Goal: Transaction & Acquisition: Purchase product/service

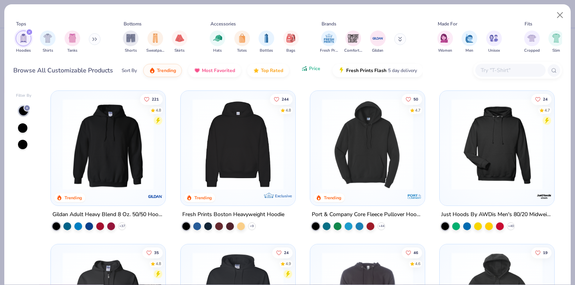
click at [303, 69] on icon "button" at bounding box center [304, 68] width 6 height 7
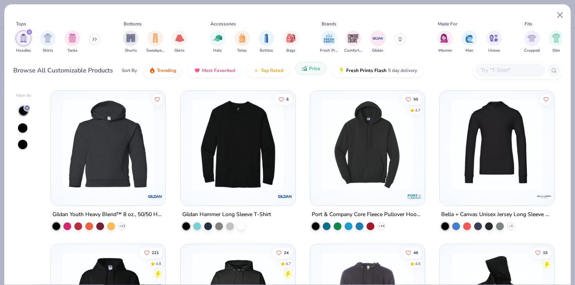
click at [303, 69] on icon "button" at bounding box center [304, 68] width 6 height 7
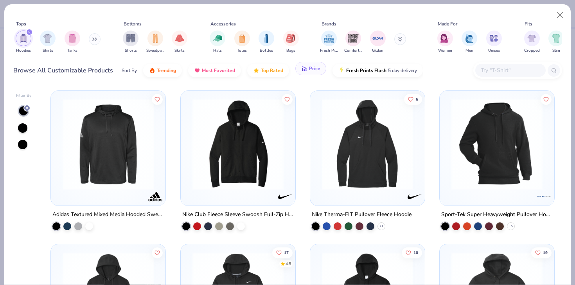
click at [303, 70] on icon "button" at bounding box center [303, 70] width 1 height 2
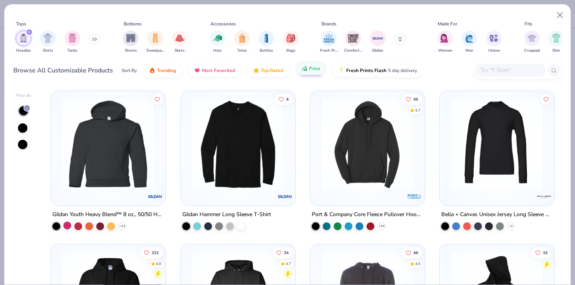
click at [68, 224] on div at bounding box center [67, 225] width 8 height 8
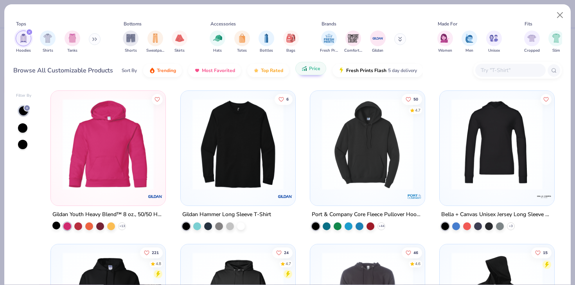
click at [56, 224] on div at bounding box center [56, 225] width 8 height 8
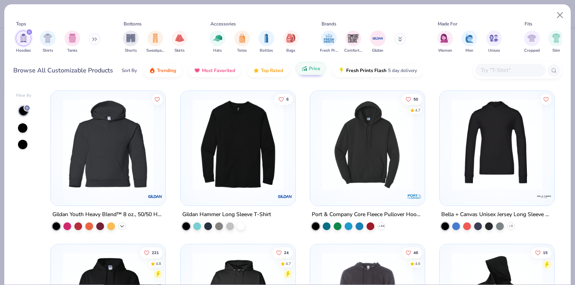
click at [124, 223] on icon at bounding box center [122, 226] width 6 height 6
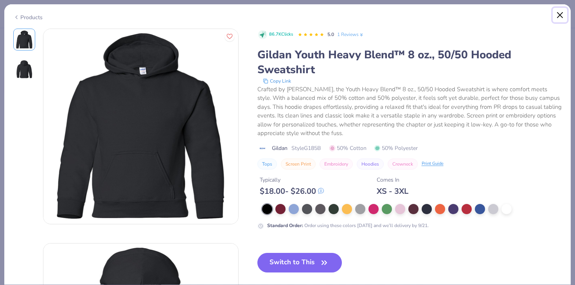
click at [558, 18] on button "Close" at bounding box center [560, 15] width 15 height 15
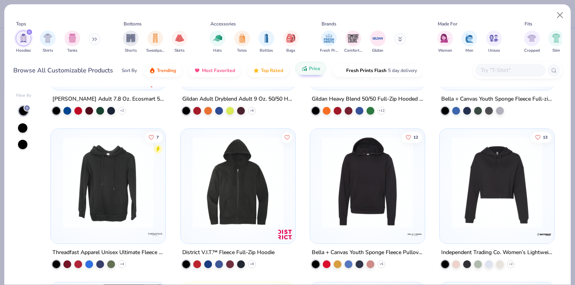
scroll to position [456, 0]
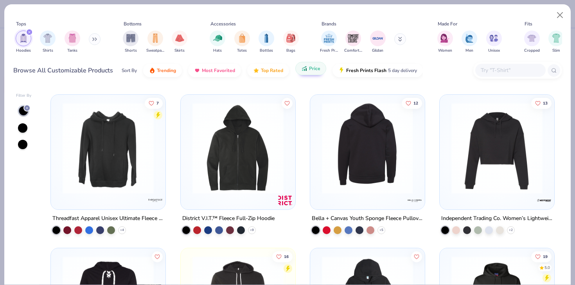
click at [353, 149] on div at bounding box center [367, 147] width 297 height 91
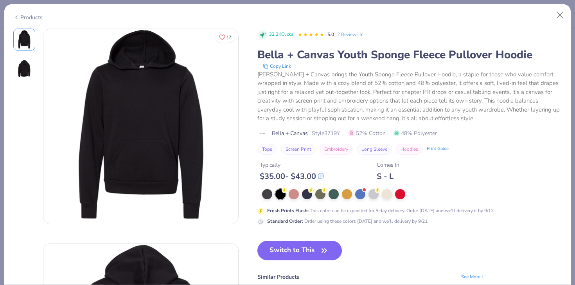
click at [18, 69] on img at bounding box center [24, 69] width 19 height 19
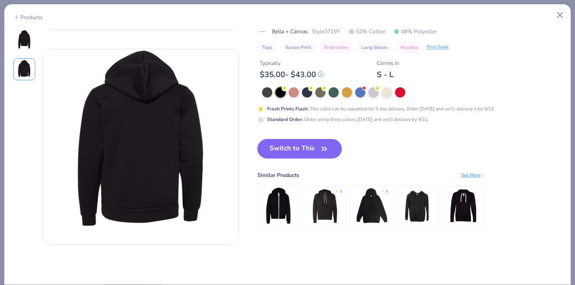
scroll to position [214, 0]
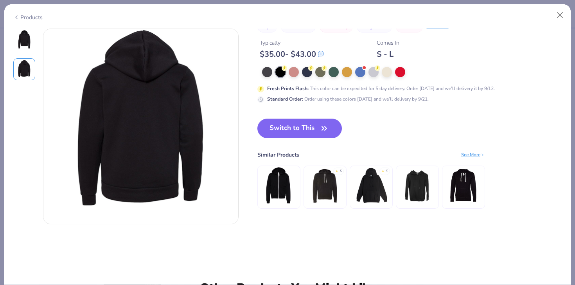
click at [560, 5] on div "Products" at bounding box center [287, 14] width 566 height 20
click at [560, 13] on button "Close" at bounding box center [560, 15] width 15 height 15
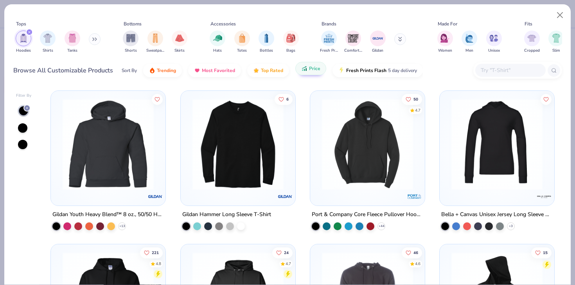
click at [106, 147] on img at bounding box center [108, 144] width 99 height 91
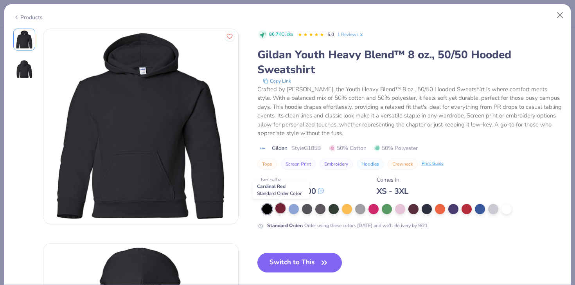
click at [279, 208] on div at bounding box center [280, 208] width 10 height 10
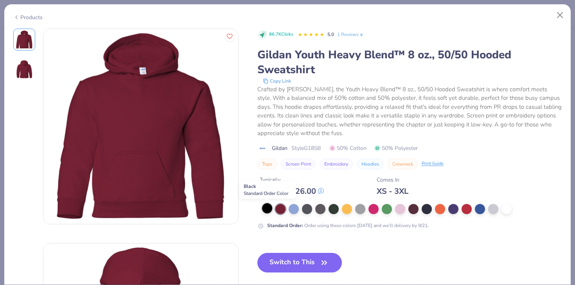
click at [263, 210] on div at bounding box center [267, 208] width 10 height 10
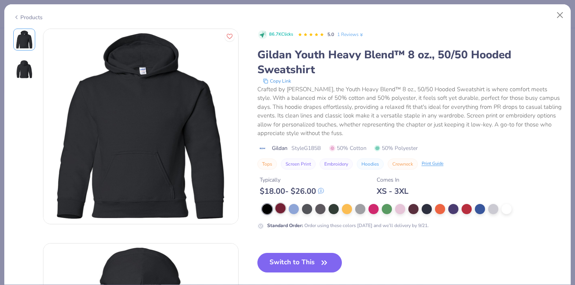
click at [281, 208] on div at bounding box center [280, 208] width 10 height 10
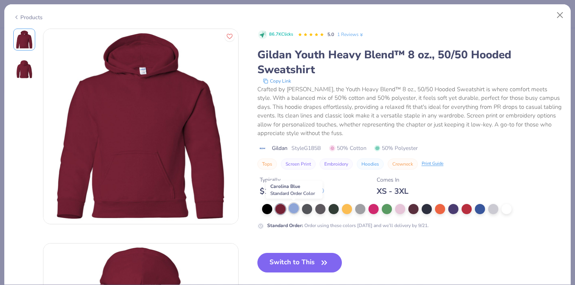
click at [295, 205] on div at bounding box center [294, 208] width 10 height 10
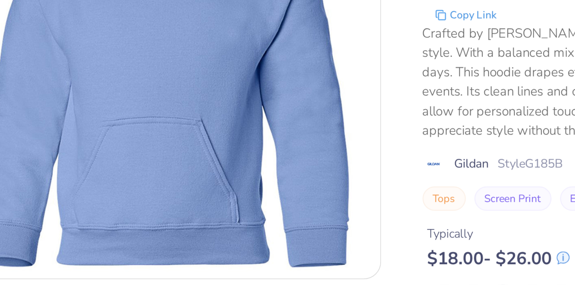
scroll to position [24, 0]
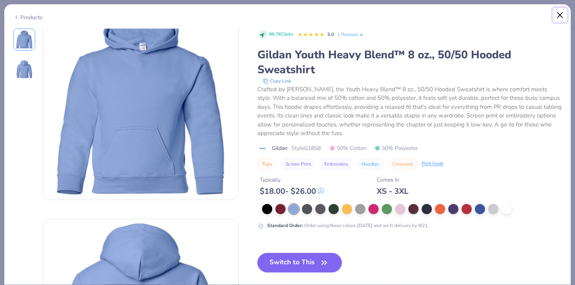
click at [556, 13] on button "Close" at bounding box center [560, 15] width 15 height 15
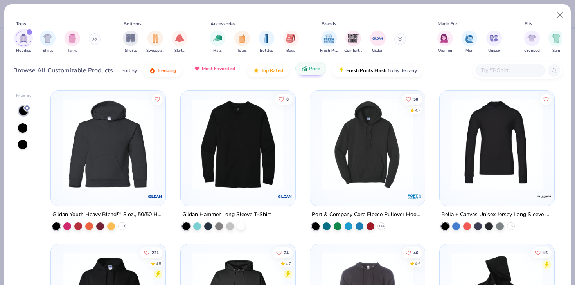
click at [194, 70] on img "button" at bounding box center [197, 68] width 6 height 6
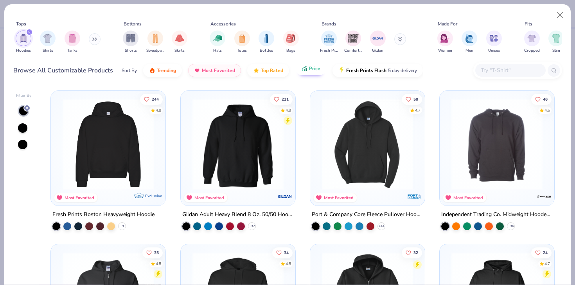
click at [228, 126] on img at bounding box center [237, 144] width 99 height 91
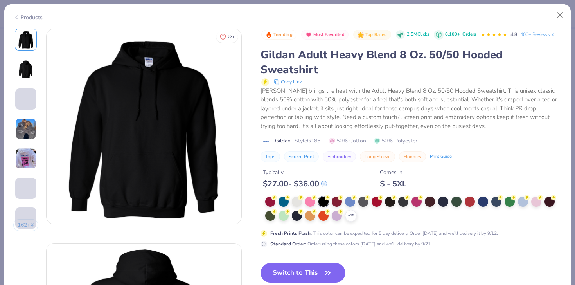
click at [29, 65] on img at bounding box center [25, 69] width 19 height 19
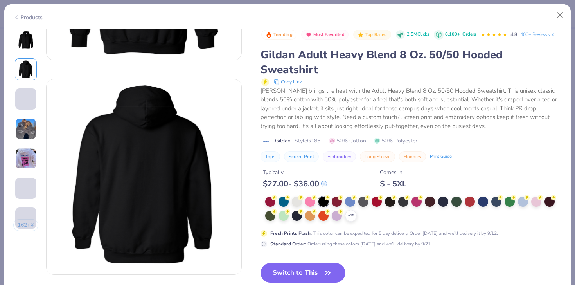
scroll to position [214, 0]
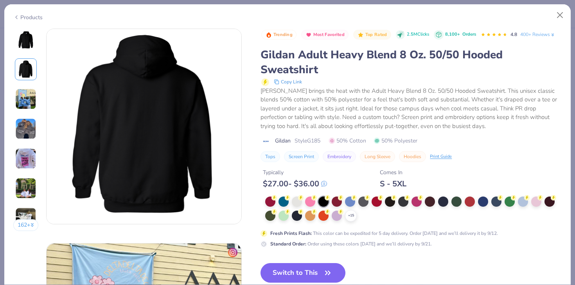
click at [28, 90] on img at bounding box center [25, 98] width 21 height 21
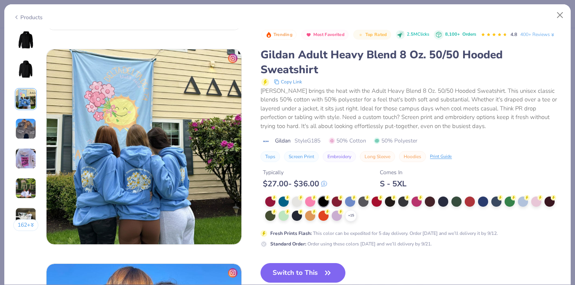
scroll to position [429, 0]
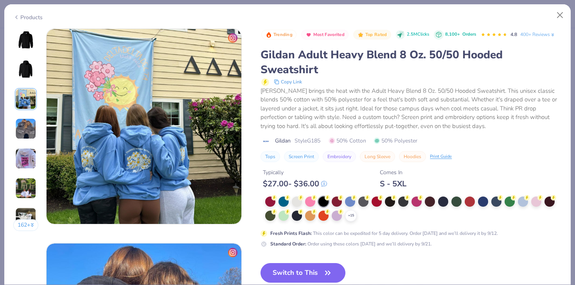
click at [26, 126] on img at bounding box center [25, 128] width 21 height 21
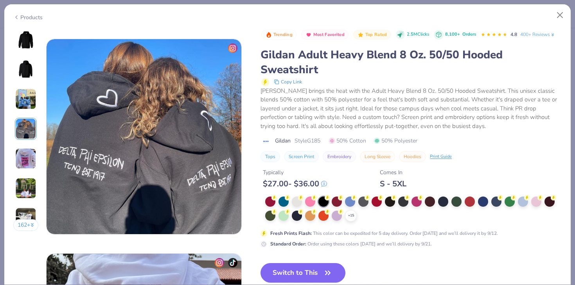
scroll to position [643, 0]
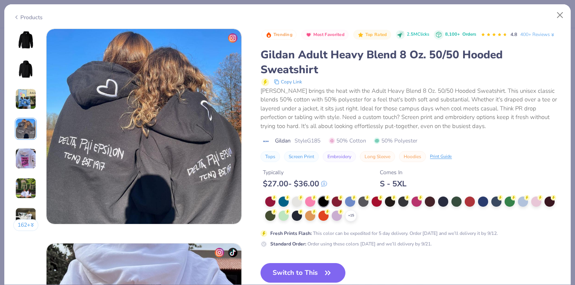
click at [27, 156] on img at bounding box center [25, 158] width 21 height 21
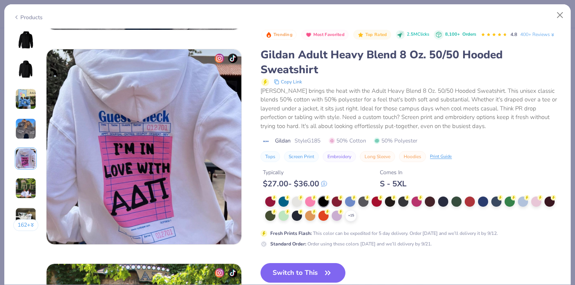
scroll to position [857, 0]
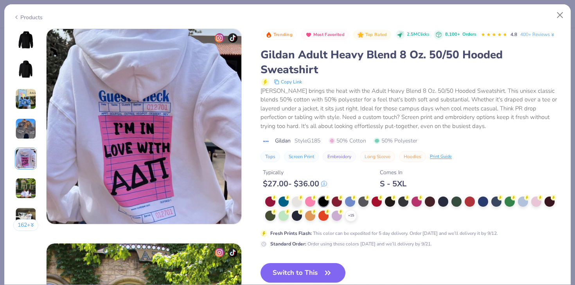
click at [27, 131] on img at bounding box center [25, 128] width 21 height 21
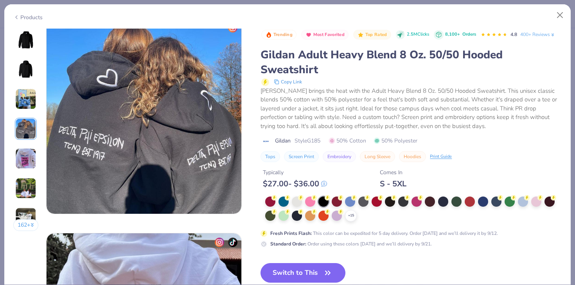
scroll to position [643, 0]
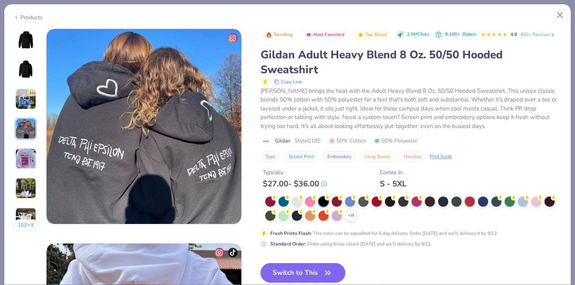
click at [27, 101] on img at bounding box center [25, 98] width 21 height 21
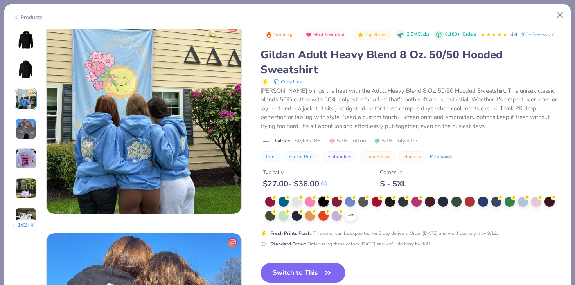
scroll to position [429, 0]
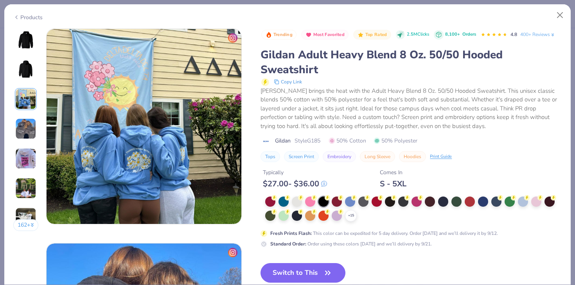
click at [18, 194] on img at bounding box center [25, 188] width 21 height 21
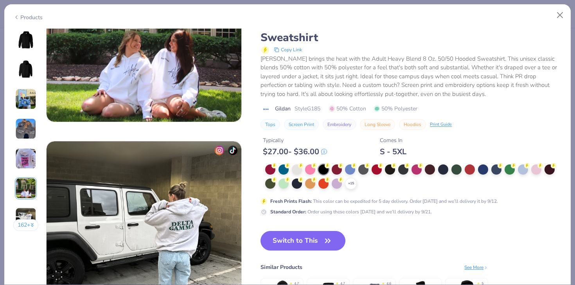
scroll to position [1196, 0]
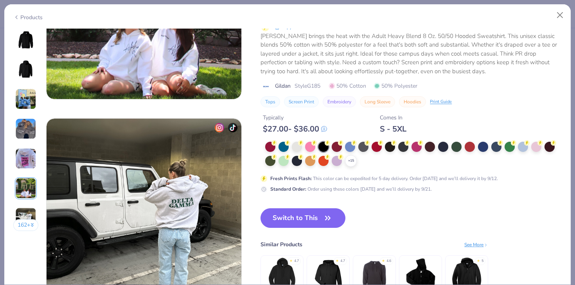
click at [22, 225] on button "162 +" at bounding box center [25, 225] width 25 height 12
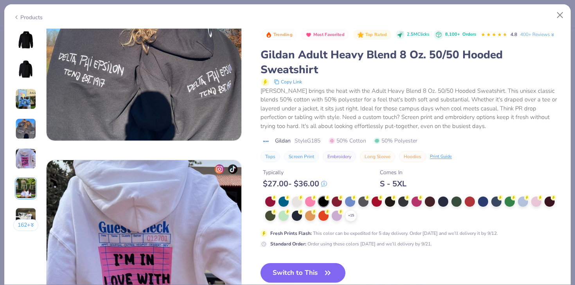
scroll to position [625, 0]
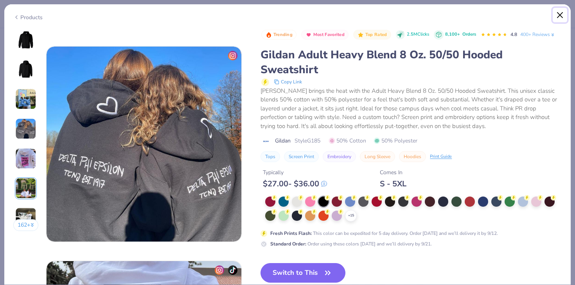
click at [560, 10] on button "Close" at bounding box center [560, 15] width 15 height 15
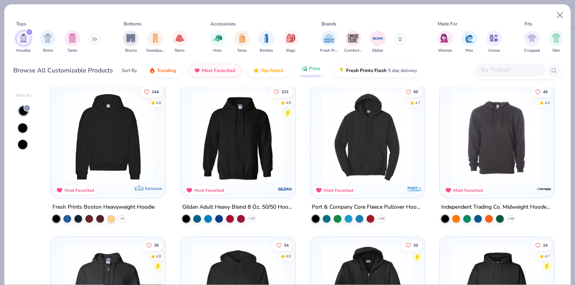
scroll to position [5, 0]
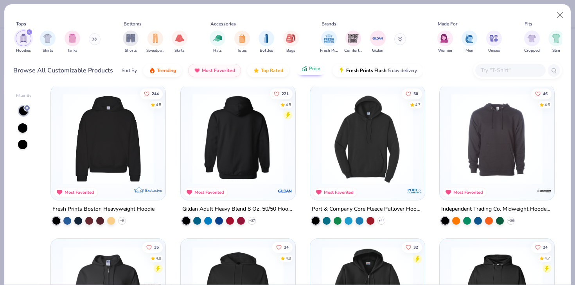
click at [240, 158] on img at bounding box center [237, 138] width 99 height 91
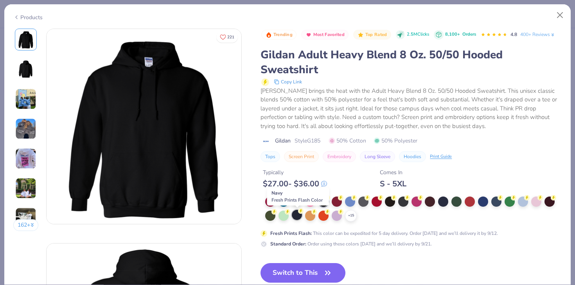
click at [299, 217] on div at bounding box center [297, 215] width 10 height 10
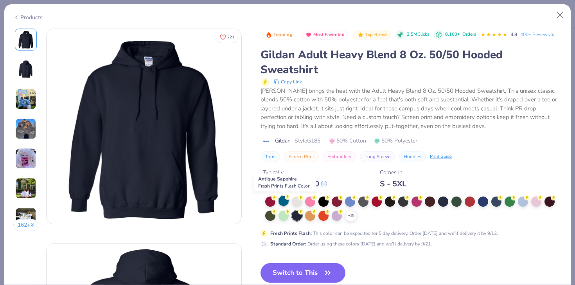
click at [282, 200] on div at bounding box center [283, 201] width 10 height 10
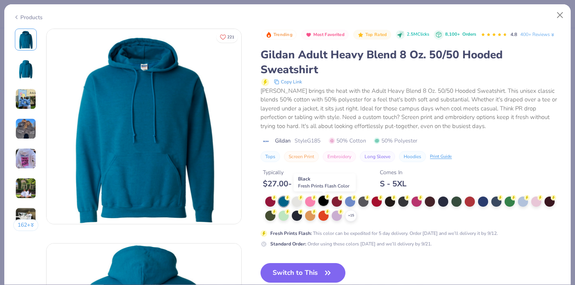
click at [322, 200] on div at bounding box center [323, 201] width 10 height 10
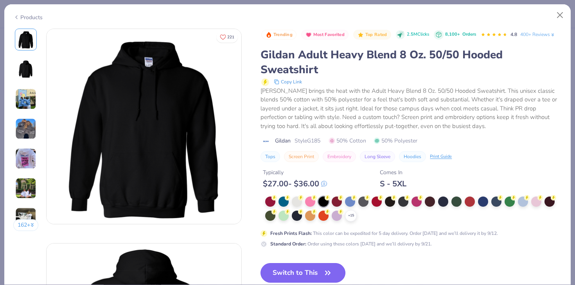
click at [313, 269] on button "Switch to This" at bounding box center [302, 273] width 85 height 20
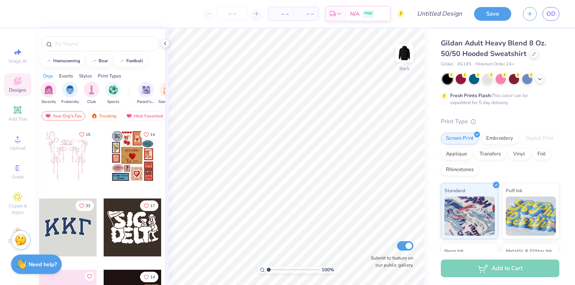
click at [445, 80] on div at bounding box center [447, 79] width 10 height 10
click at [461, 138] on div "Screen Print" at bounding box center [460, 137] width 38 height 12
click at [466, 194] on div "Standard" at bounding box center [469, 209] width 57 height 56
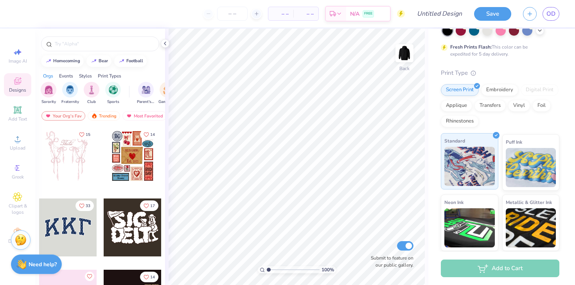
scroll to position [108, 0]
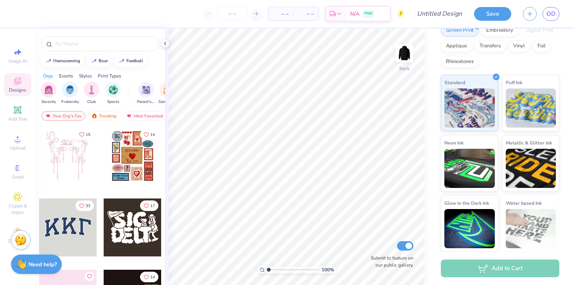
click at [477, 267] on div "Add to Cart" at bounding box center [500, 268] width 118 height 18
click at [398, 48] on img at bounding box center [404, 53] width 31 height 31
click at [398, 58] on img at bounding box center [404, 53] width 31 height 31
click at [398, 58] on img at bounding box center [405, 53] width 16 height 16
click at [398, 58] on img at bounding box center [404, 53] width 31 height 31
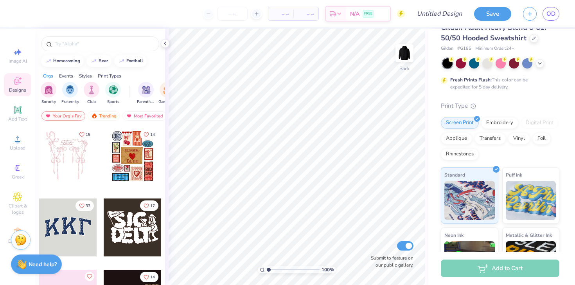
scroll to position [0, 0]
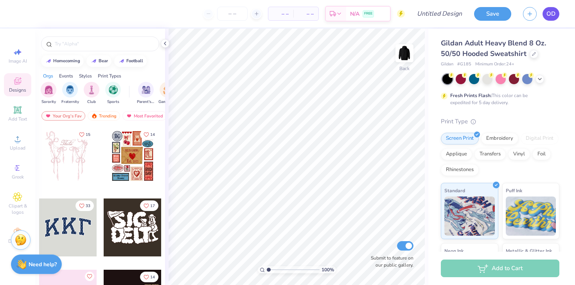
click at [547, 13] on span "OD" at bounding box center [550, 13] width 9 height 9
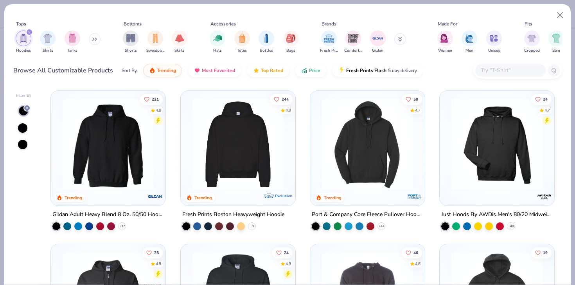
click at [136, 141] on img at bounding box center [108, 144] width 99 height 91
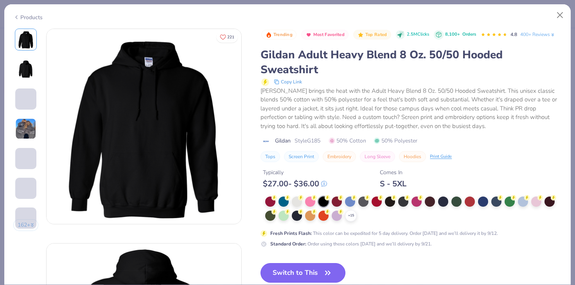
click at [305, 267] on button "Switch to This" at bounding box center [302, 273] width 85 height 20
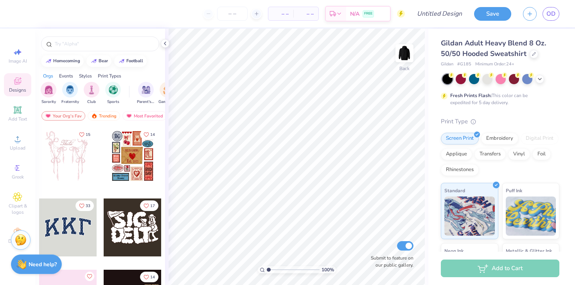
click at [260, 23] on div "– – Per Item – – Total Est. Delivery N/A FREE" at bounding box center [213, 13] width 383 height 27
click at [163, 43] on icon at bounding box center [165, 43] width 6 height 6
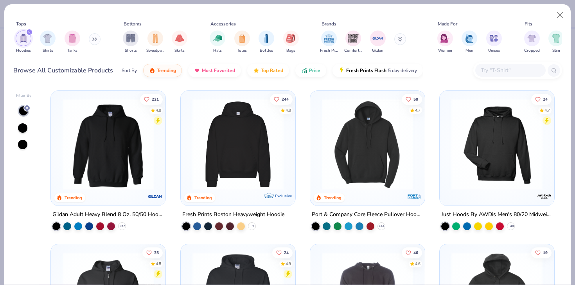
click at [120, 145] on img at bounding box center [108, 144] width 99 height 91
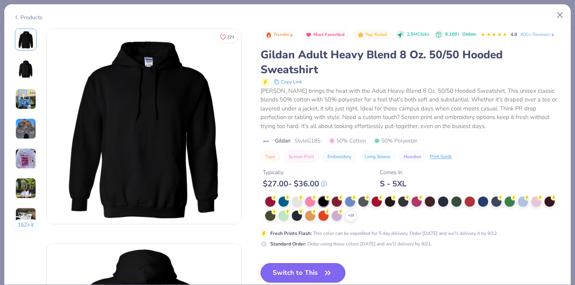
click at [312, 266] on button "Switch to This" at bounding box center [302, 273] width 85 height 20
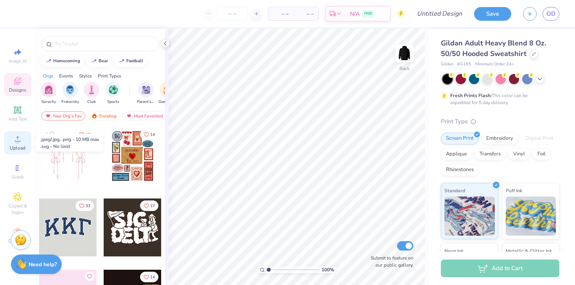
click at [11, 144] on div "Upload" at bounding box center [17, 142] width 27 height 23
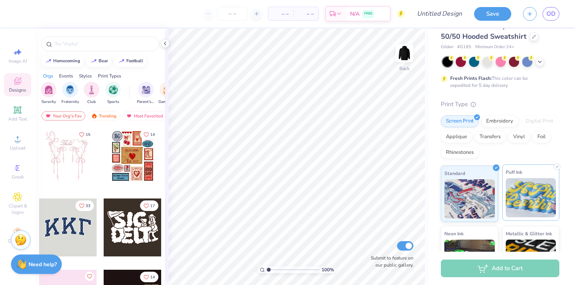
scroll to position [14, 0]
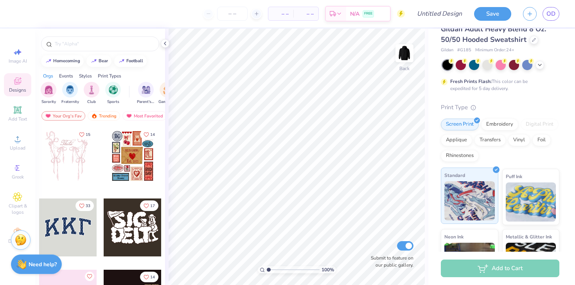
click at [476, 196] on img at bounding box center [469, 200] width 50 height 39
click at [406, 246] on input "Submit to feature on our public gallery." at bounding box center [405, 245] width 16 height 9
click at [405, 248] on input "Submit to feature on our public gallery." at bounding box center [405, 245] width 16 height 9
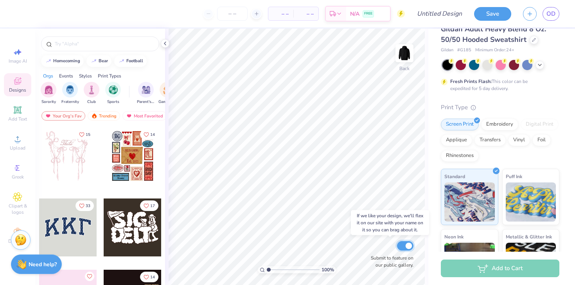
click at [405, 247] on input "Submit to feature on our public gallery." at bounding box center [405, 245] width 16 height 9
checkbox input "true"
click at [12, 59] on span "Image AI" at bounding box center [18, 61] width 18 height 6
select select "4"
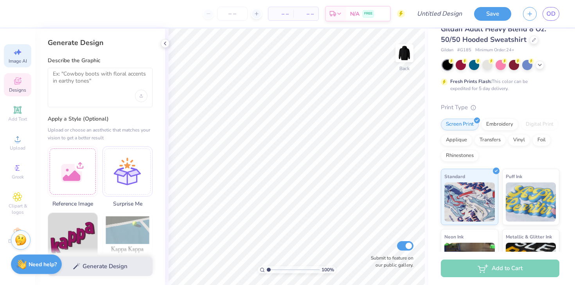
click at [20, 84] on icon at bounding box center [17, 80] width 9 height 9
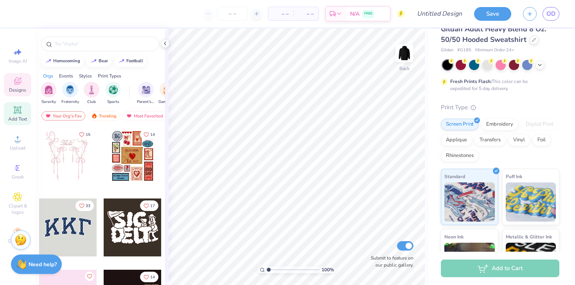
click at [22, 109] on div "Add Text" at bounding box center [17, 113] width 27 height 23
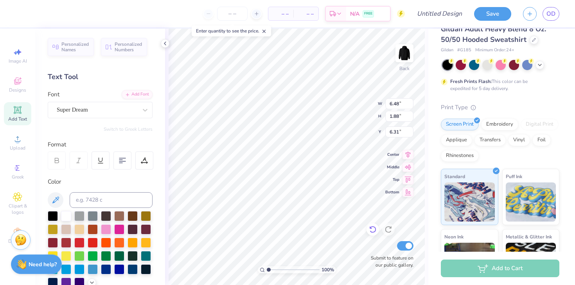
click at [371, 230] on icon at bounding box center [373, 229] width 8 height 8
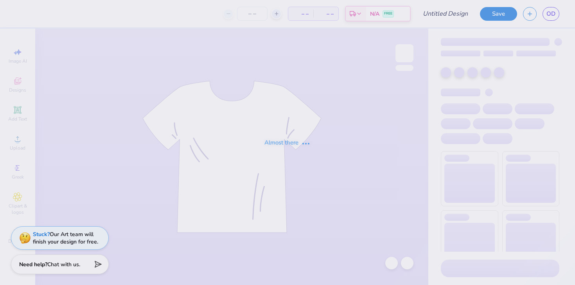
type input "Business Society"
type input "40"
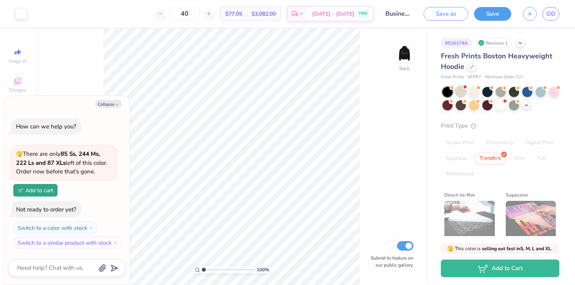
click at [459, 92] on div at bounding box center [461, 91] width 10 height 10
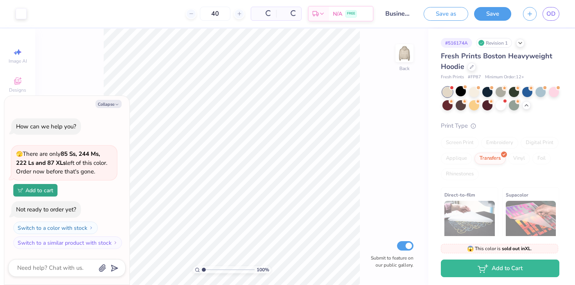
scroll to position [77, 0]
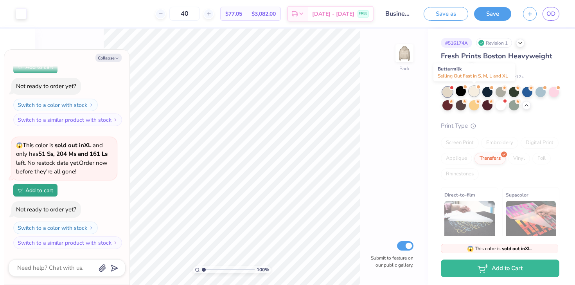
click at [473, 89] on div at bounding box center [474, 91] width 10 height 10
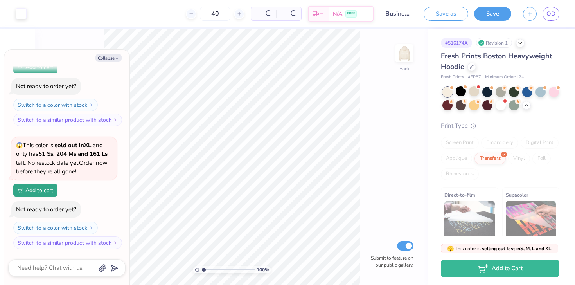
scroll to position [191, 0]
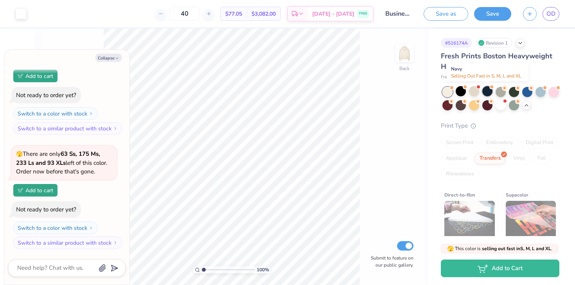
click at [484, 91] on div at bounding box center [487, 91] width 10 height 10
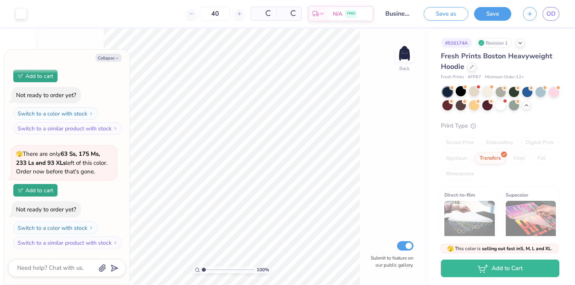
scroll to position [305, 0]
click at [406, 58] on img at bounding box center [404, 53] width 31 height 31
click at [458, 95] on div at bounding box center [461, 91] width 10 height 10
click at [525, 92] on div at bounding box center [527, 91] width 10 height 10
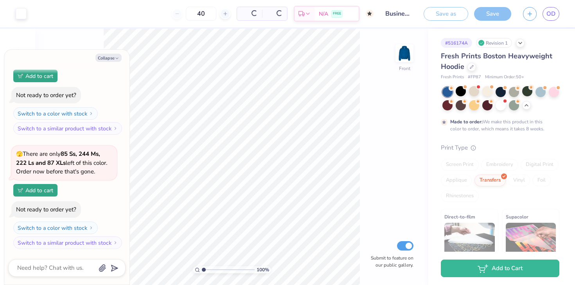
type textarea "x"
type input "50"
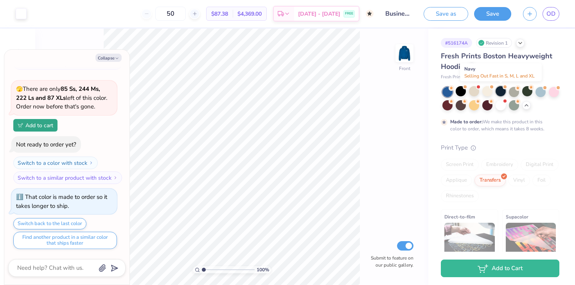
click at [499, 95] on div at bounding box center [500, 91] width 10 height 10
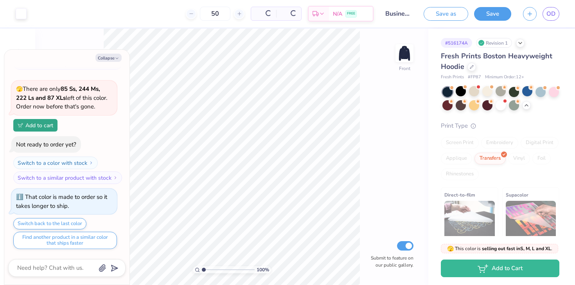
scroll to position [646, 0]
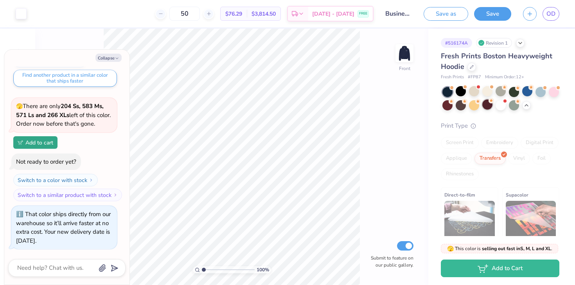
click at [485, 108] on div at bounding box center [487, 104] width 10 height 10
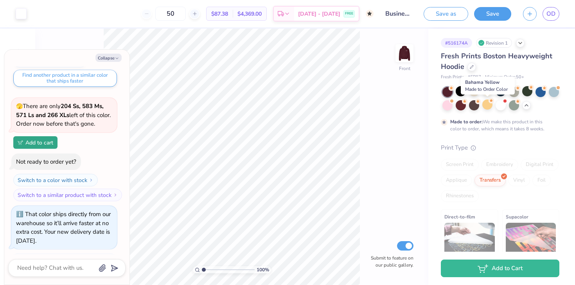
scroll to position [720, 0]
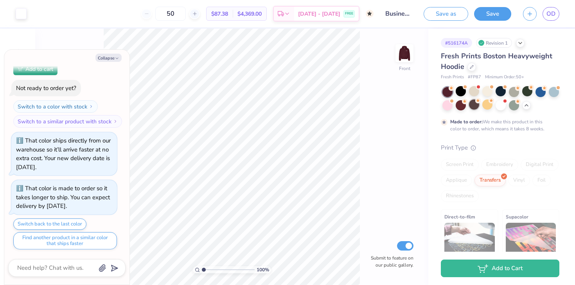
click at [474, 105] on div at bounding box center [474, 104] width 10 height 10
click at [458, 108] on div at bounding box center [461, 104] width 10 height 10
click at [448, 108] on div at bounding box center [447, 104] width 10 height 10
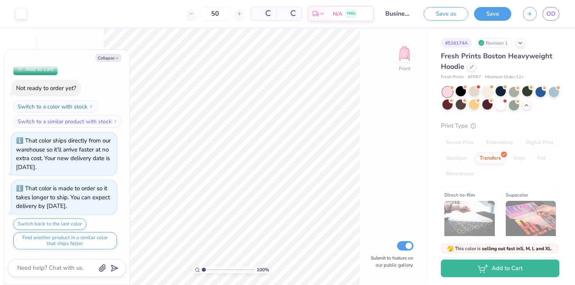
scroll to position [882, 0]
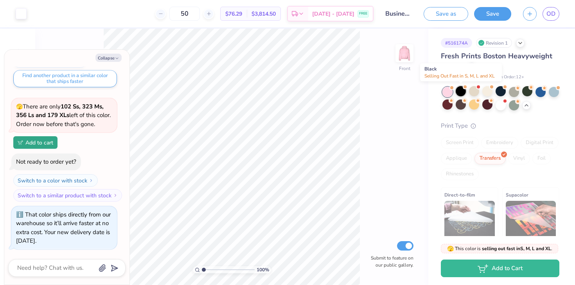
click at [463, 92] on div at bounding box center [461, 91] width 10 height 10
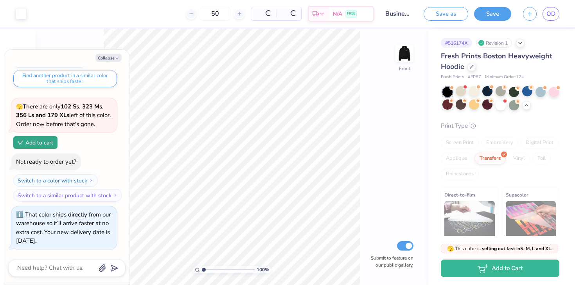
scroll to position [996, 0]
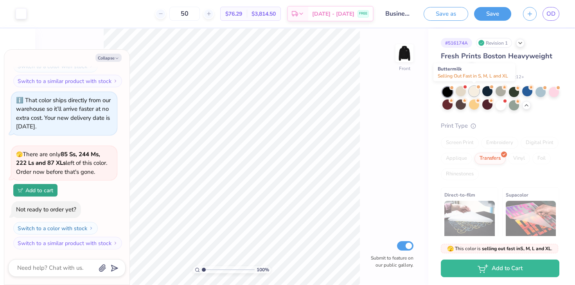
click at [473, 93] on div at bounding box center [474, 91] width 10 height 10
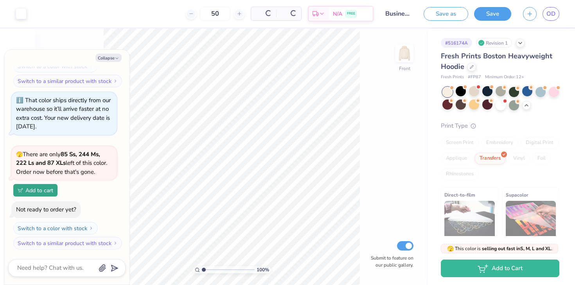
scroll to position [1110, 0]
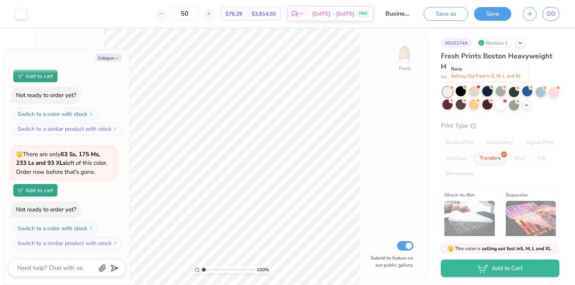
click at [484, 93] on div at bounding box center [487, 91] width 10 height 10
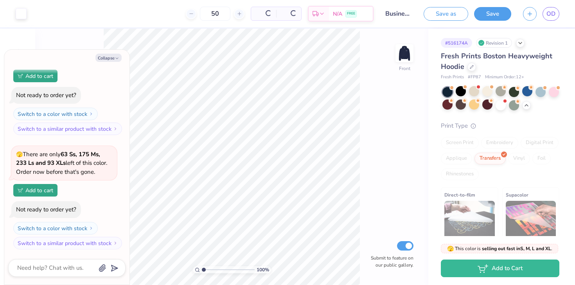
scroll to position [1224, 0]
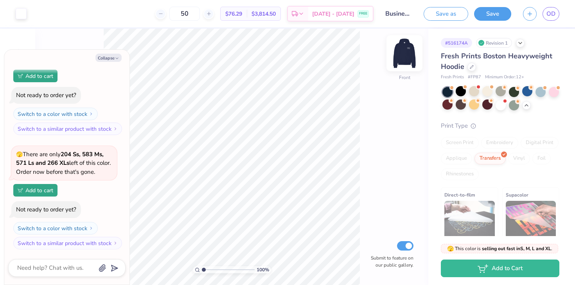
click at [405, 58] on img at bounding box center [404, 53] width 31 height 31
click at [405, 58] on img at bounding box center [405, 53] width 16 height 16
click at [405, 59] on img at bounding box center [404, 53] width 31 height 31
click at [405, 59] on img at bounding box center [405, 53] width 16 height 16
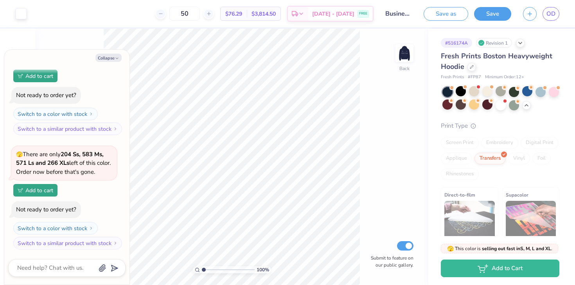
click at [405, 59] on img at bounding box center [405, 53] width 16 height 16
click at [400, 60] on img at bounding box center [404, 53] width 31 height 31
click at [400, 61] on img at bounding box center [404, 53] width 31 height 31
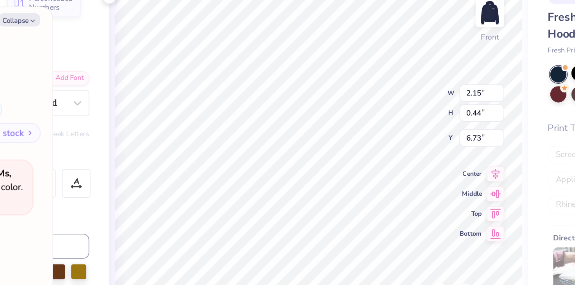
type textarea "x"
type textarea "200"
type textarea "x"
type textarea "2005"
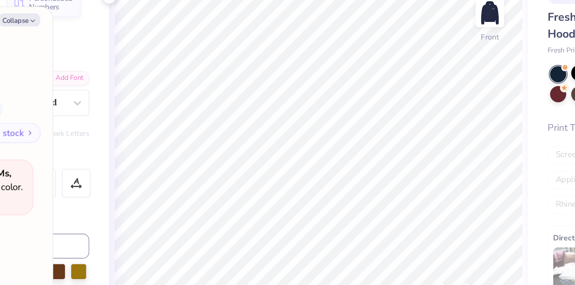
type textarea "x"
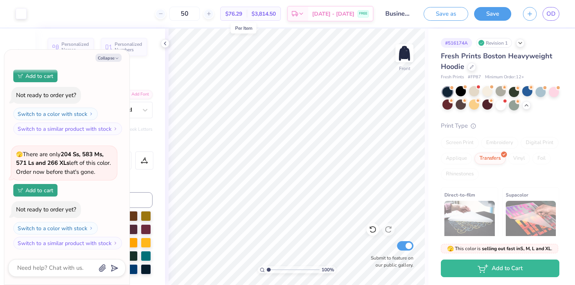
click at [241, 13] on span "$76.29" at bounding box center [233, 14] width 17 height 8
click at [163, 14] on icon at bounding box center [160, 13] width 5 height 5
click at [169, 14] on div "47 Per Item Total Est. Delivery N/A FREE" at bounding box center [202, 13] width 341 height 27
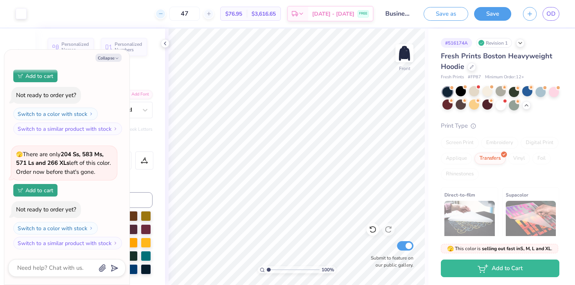
click at [166, 16] on div at bounding box center [160, 14] width 11 height 11
click at [188, 16] on icon at bounding box center [190, 13] width 5 height 5
click at [163, 15] on icon at bounding box center [160, 13] width 5 height 5
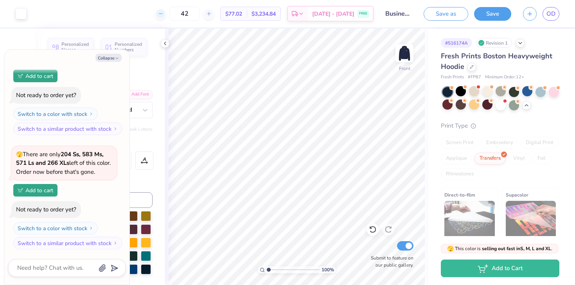
click at [163, 15] on icon at bounding box center [160, 13] width 5 height 5
click at [163, 14] on icon at bounding box center [160, 13] width 5 height 5
type input "40"
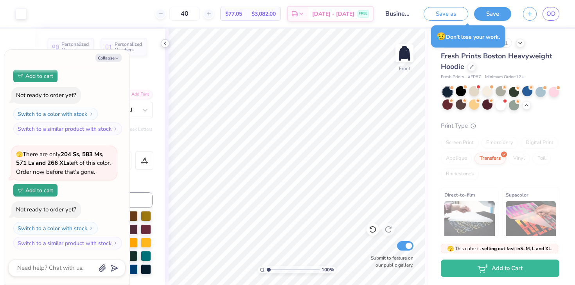
click at [168, 45] on div at bounding box center [165, 43] width 9 height 9
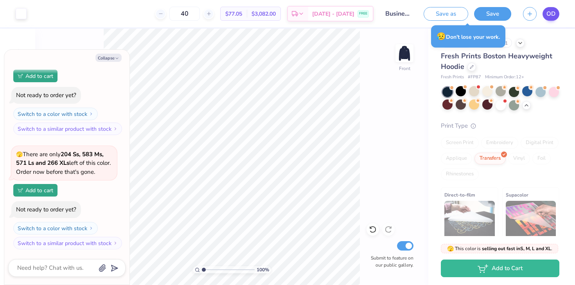
type textarea "x"
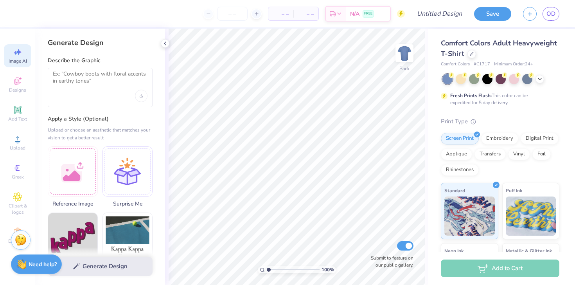
select select "4"
click at [551, 11] on span "OD" at bounding box center [550, 13] width 9 height 9
click at [554, 16] on span "OD" at bounding box center [550, 13] width 9 height 9
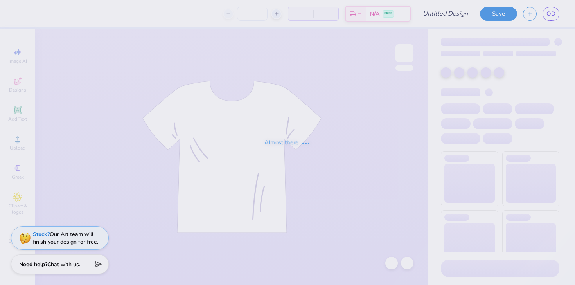
type input "Business Society"
type input "40"
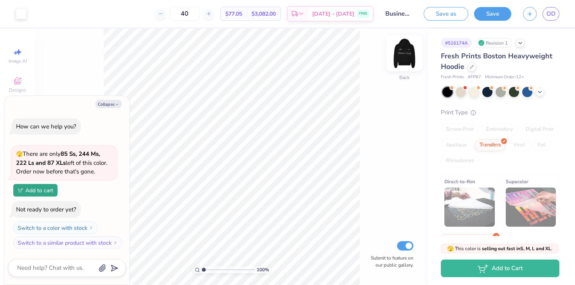
click at [404, 52] on img at bounding box center [404, 53] width 31 height 31
click at [402, 50] on img at bounding box center [404, 53] width 31 height 31
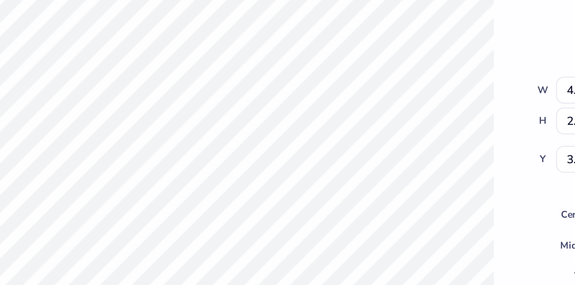
type textarea "x"
type input "4.38"
type input "2.63"
type input "3.56"
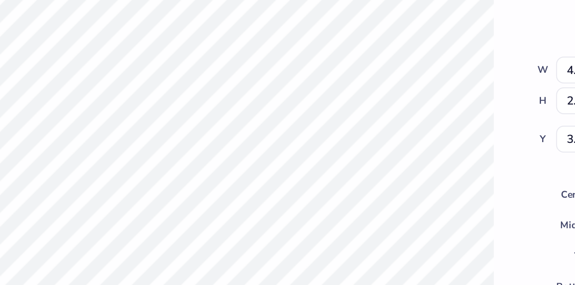
type textarea "x"
type input "3.80"
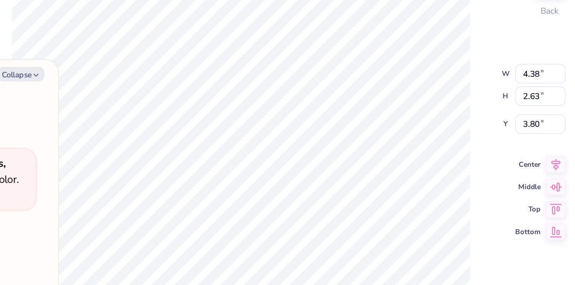
type textarea "x"
type input "3.00"
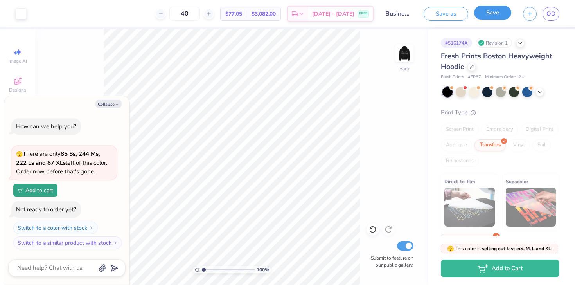
click at [489, 15] on button "Save" at bounding box center [492, 13] width 37 height 14
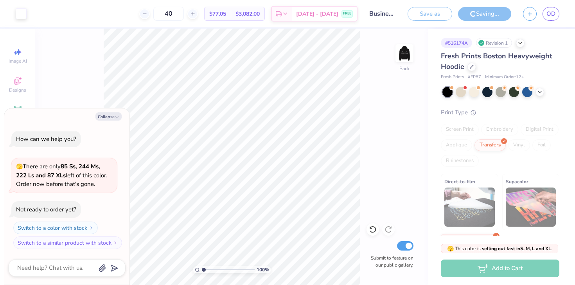
type textarea "x"
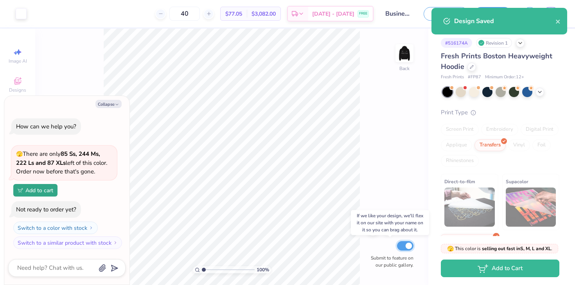
click at [407, 246] on input "Submit to feature on our public gallery." at bounding box center [405, 245] width 16 height 9
checkbox input "false"
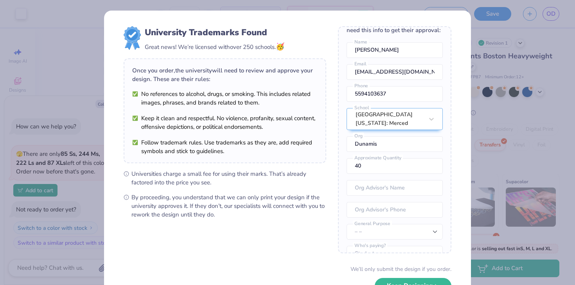
type textarea "x"
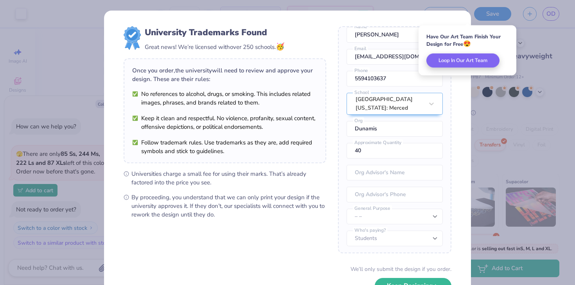
scroll to position [34, 0]
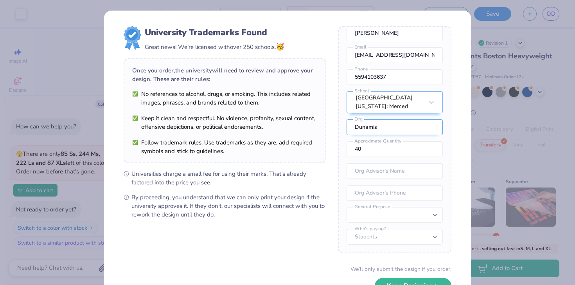
click at [379, 126] on input "Dunamis" at bounding box center [394, 127] width 96 height 16
click at [380, 148] on input "40" at bounding box center [394, 149] width 96 height 16
click at [378, 175] on input "text" at bounding box center [394, 171] width 96 height 16
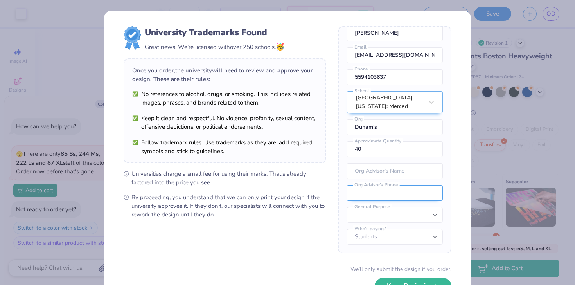
click at [392, 193] on input "tel" at bounding box center [394, 193] width 96 height 16
click at [390, 210] on select "– – Member apparel for registered Student Organization / Department / School Fu…" at bounding box center [394, 215] width 96 height 16
